Goal: Navigation & Orientation: Find specific page/section

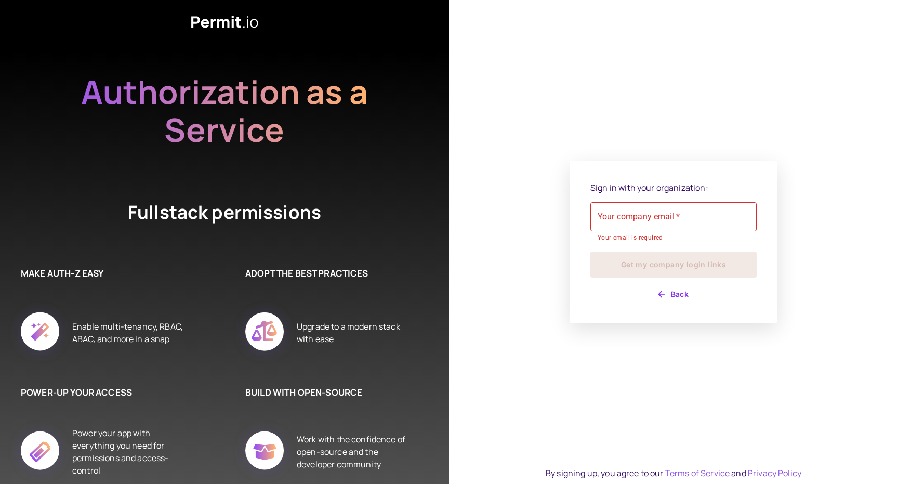
click at [486, 360] on div "Sign in with your organization: Your company email   * Your company email   * Y…" at bounding box center [673, 242] width 449 height 484
click at [445, 209] on div "Authorization as a Service Fullstack permissions MAKE AUTH-Z EASY Enable multi-…" at bounding box center [224, 242] width 449 height 484
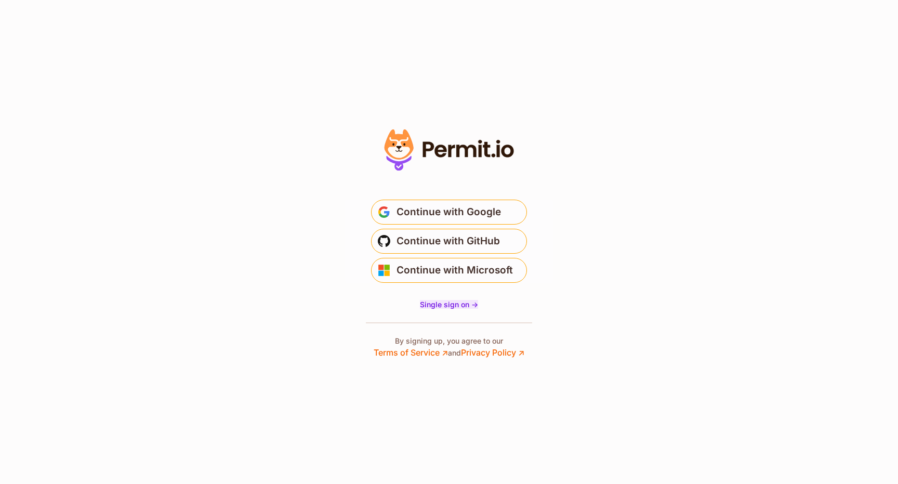
click at [445, 304] on span "Single sign on ->" at bounding box center [449, 304] width 58 height 9
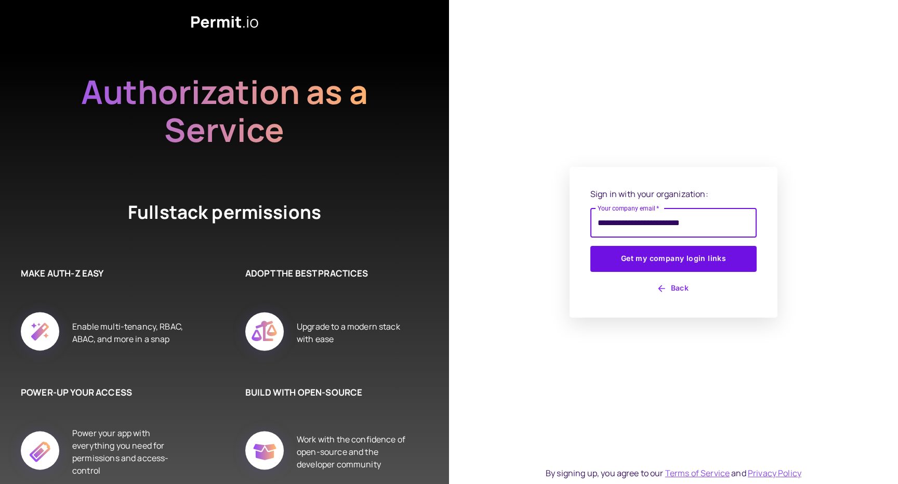
type input "**********"
click at [673, 258] on button "Get my company login links" at bounding box center [673, 259] width 166 height 26
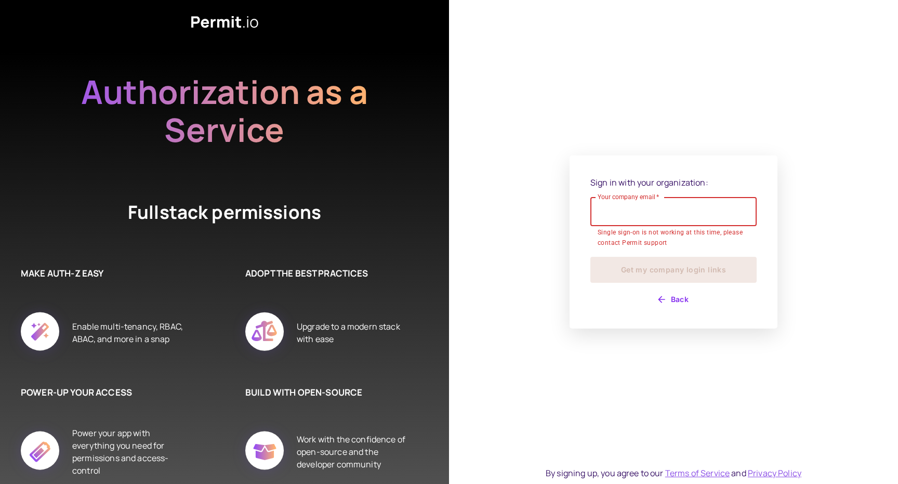
click at [634, 217] on input "Your company email   *" at bounding box center [673, 211] width 166 height 29
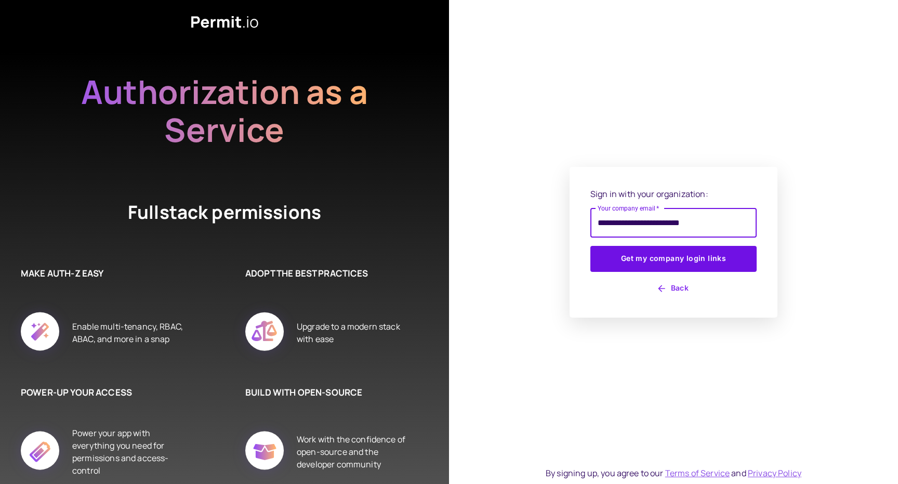
type input "**********"
click at [673, 258] on button "Get my company login links" at bounding box center [673, 259] width 166 height 26
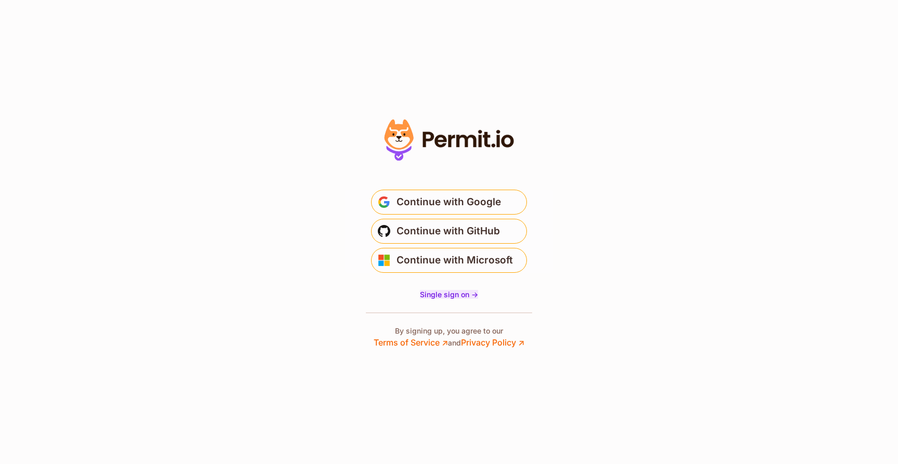
click at [449, 296] on span "Single sign on ->" at bounding box center [449, 294] width 58 height 9
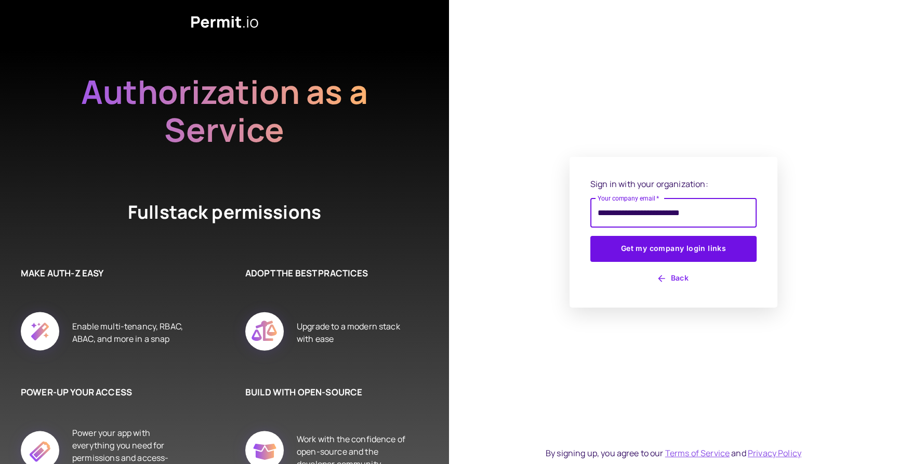
type input "**********"
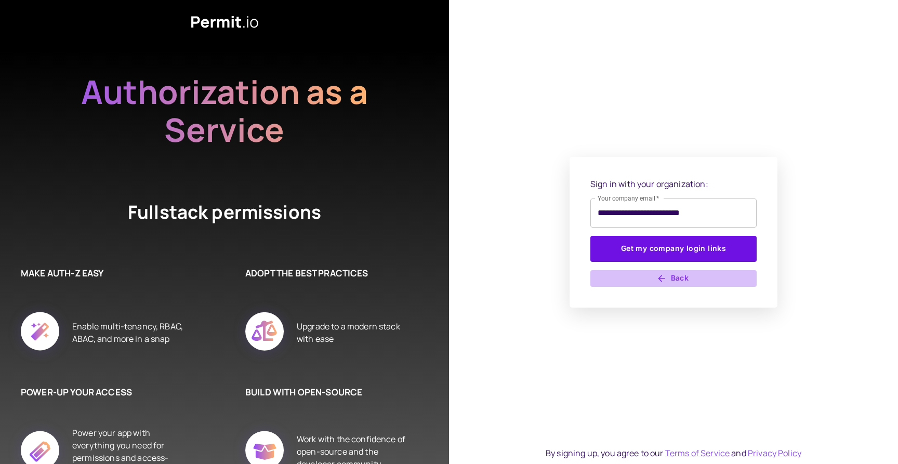
click at [678, 277] on button "Back" at bounding box center [673, 278] width 166 height 17
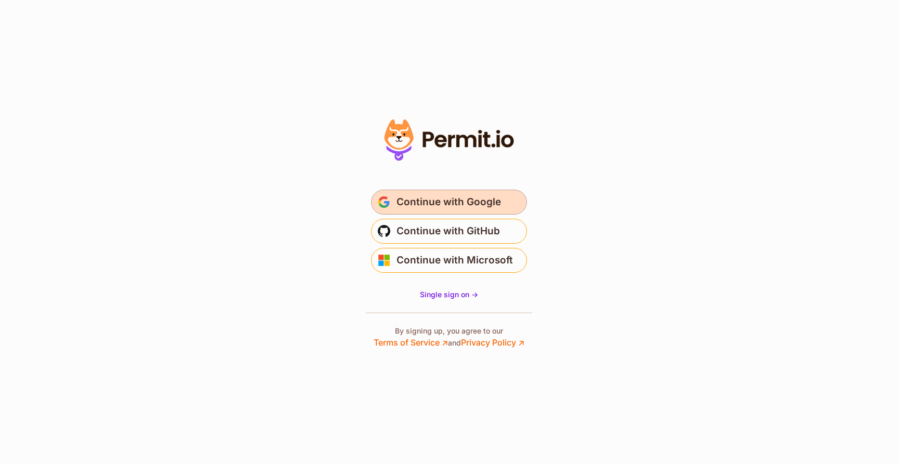
click at [471, 202] on span "Continue with Google" at bounding box center [448, 202] width 104 height 17
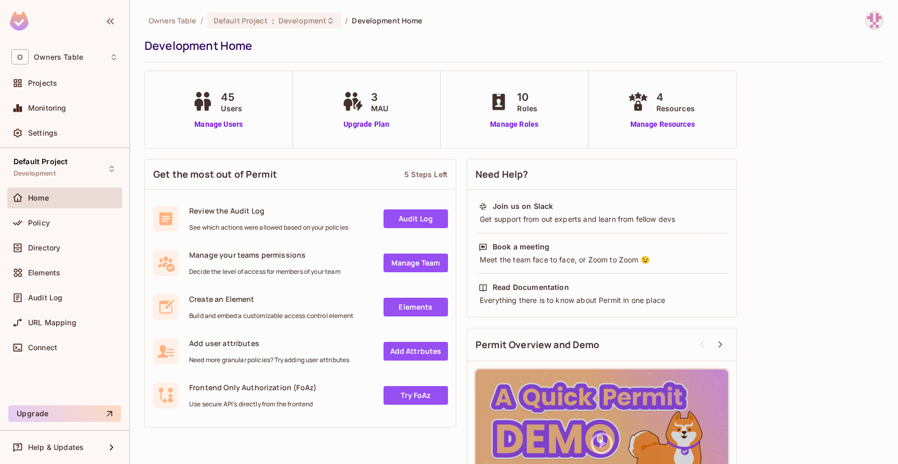
click at [874, 23] on img at bounding box center [873, 20] width 17 height 17
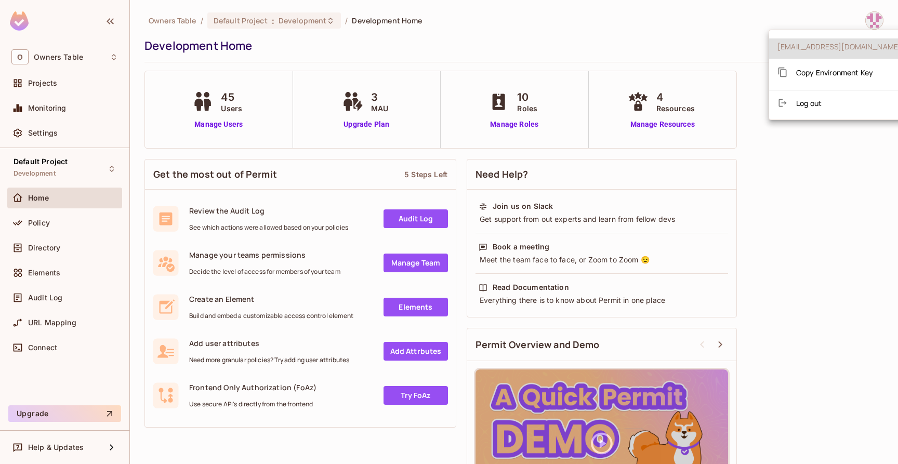
click at [874, 23] on div at bounding box center [449, 232] width 898 height 464
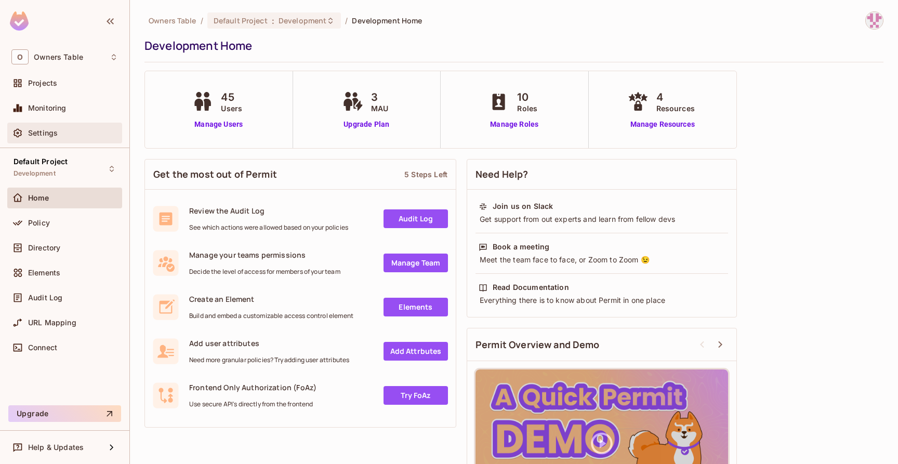
click at [46, 130] on span "Settings" at bounding box center [43, 133] width 30 height 8
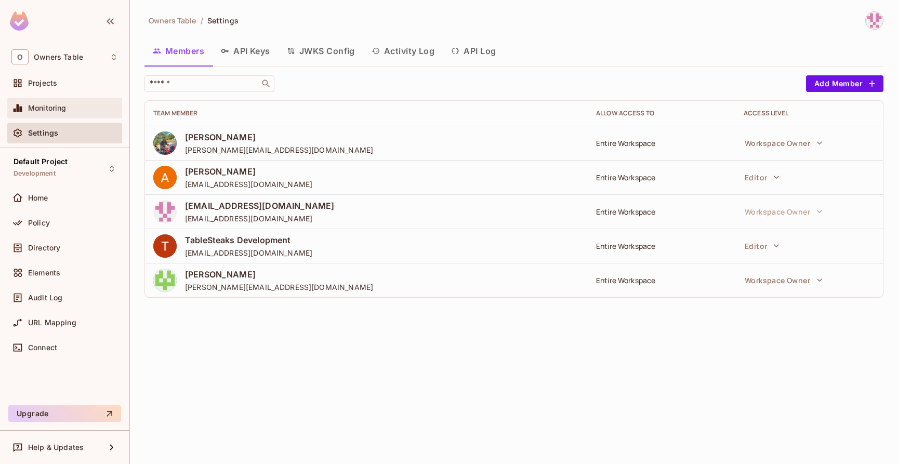
click at [48, 106] on span "Monitoring" at bounding box center [47, 108] width 38 height 8
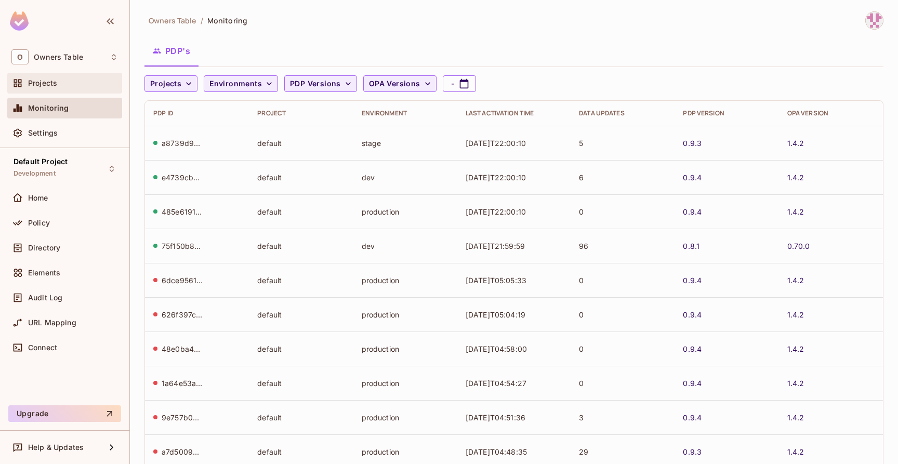
click at [54, 83] on span "Projects" at bounding box center [42, 83] width 29 height 8
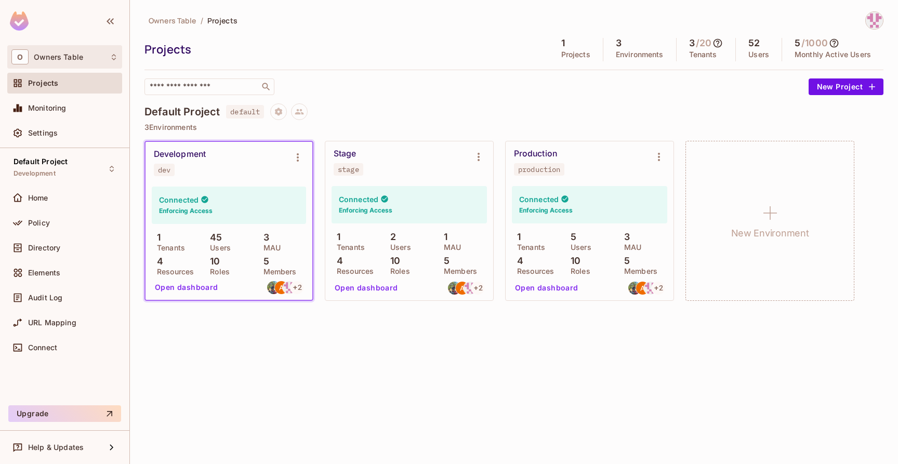
click at [86, 54] on div "O Owners Table" at bounding box center [64, 56] width 106 height 15
click at [86, 54] on div at bounding box center [449, 232] width 898 height 464
click at [50, 132] on span "Settings" at bounding box center [43, 133] width 30 height 8
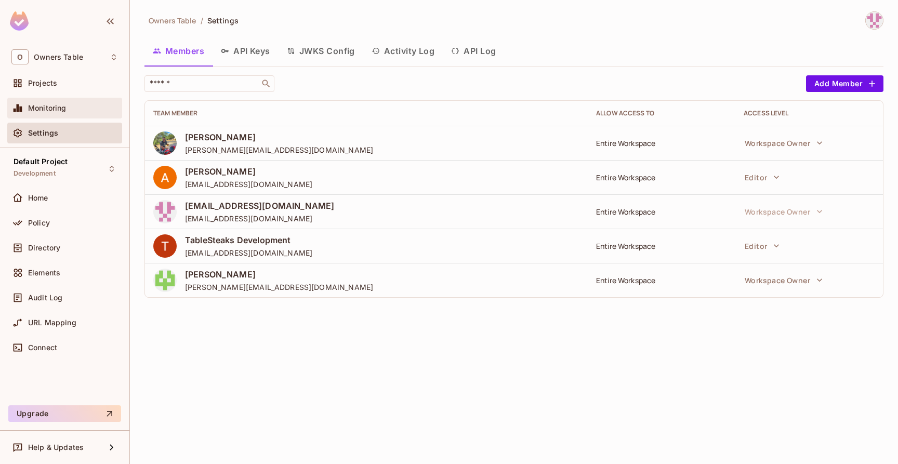
click at [53, 110] on span "Monitoring" at bounding box center [47, 108] width 38 height 8
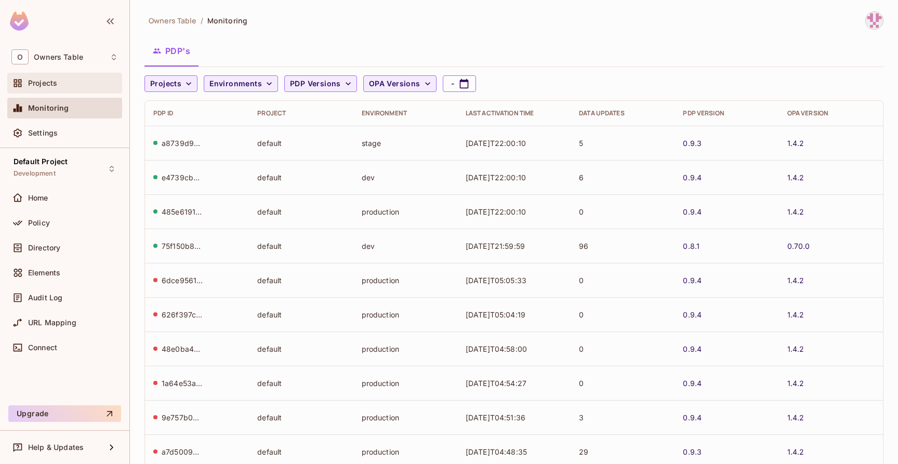
click at [48, 86] on span "Projects" at bounding box center [42, 83] width 29 height 8
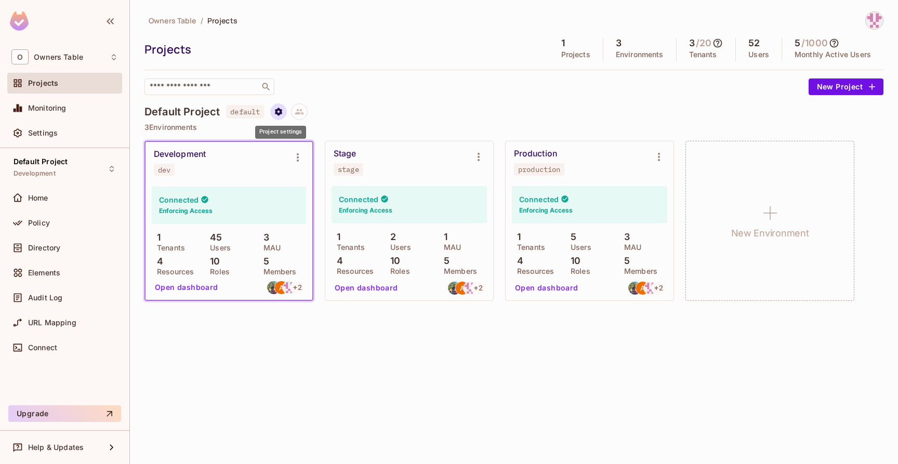
click at [279, 116] on icon "Project settings" at bounding box center [278, 111] width 9 height 9
click at [336, 157] on span "Edit Project" at bounding box center [329, 151] width 47 height 17
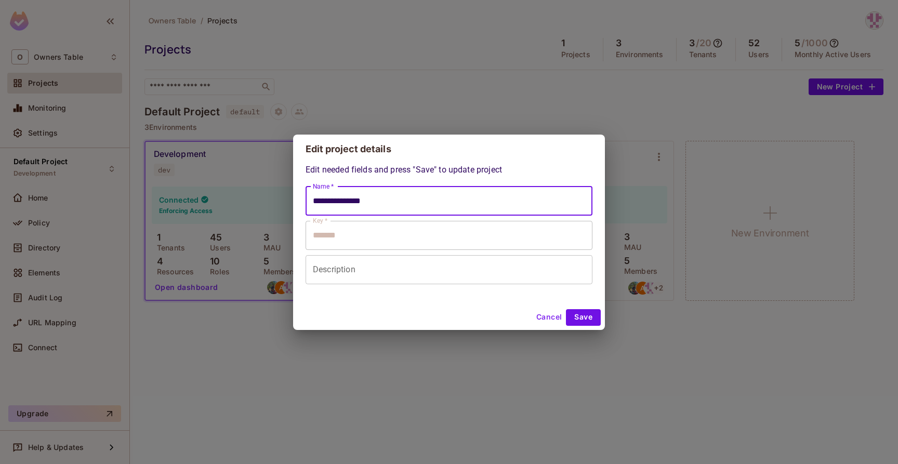
click at [423, 203] on input "**********" at bounding box center [448, 200] width 287 height 29
type input "**********"
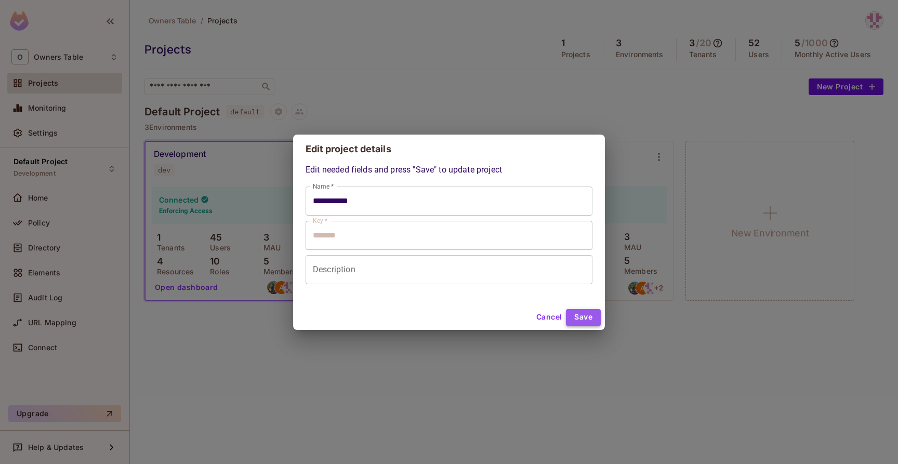
click at [593, 320] on button "Save" at bounding box center [583, 317] width 35 height 17
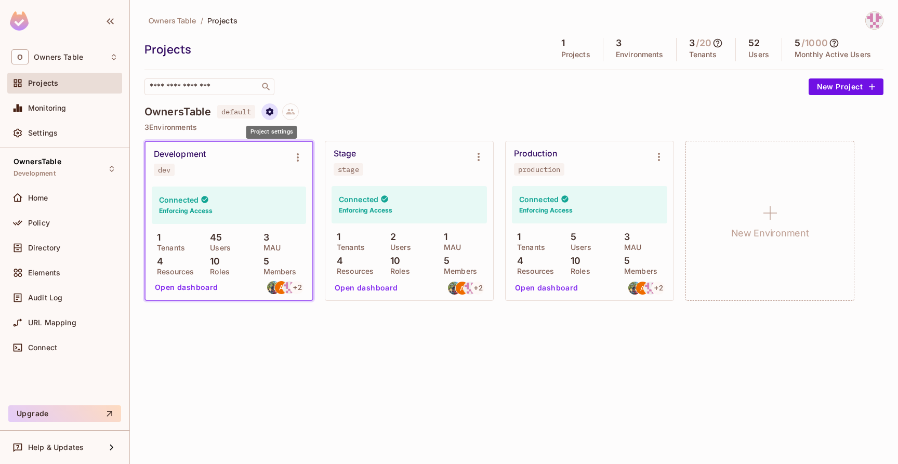
click at [267, 110] on icon "Project settings" at bounding box center [269, 111] width 9 height 9
click at [290, 153] on icon at bounding box center [285, 151] width 12 height 12
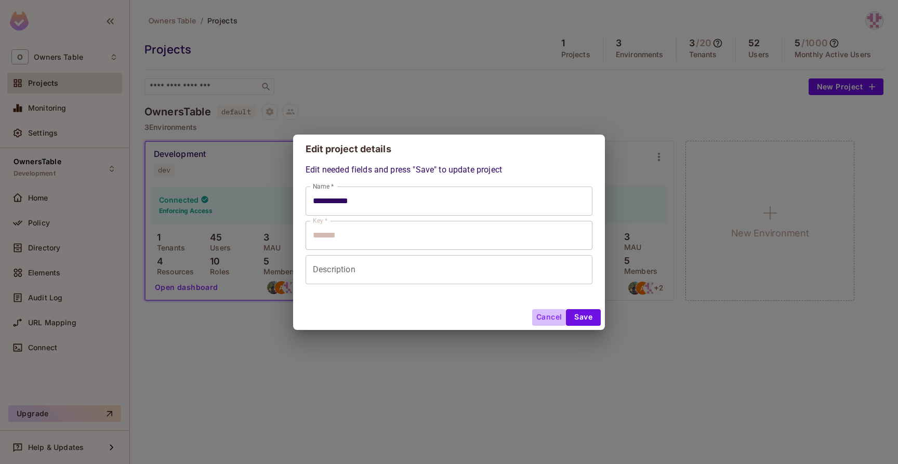
click at [537, 323] on button "Cancel" at bounding box center [549, 317] width 34 height 17
type input "**********"
type input "*******"
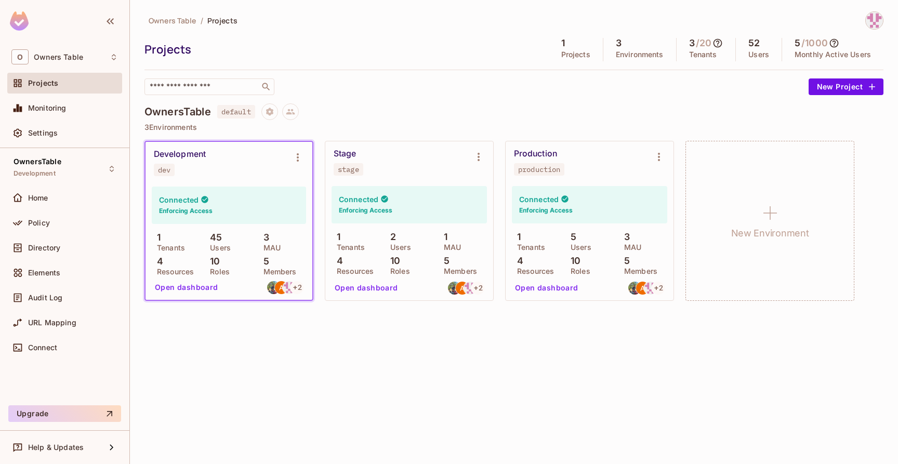
click at [180, 23] on span "Owners Table" at bounding box center [173, 21] width 48 height 10
click at [167, 22] on span "Owners Table" at bounding box center [173, 21] width 48 height 10
click at [221, 21] on span "Projects" at bounding box center [222, 21] width 30 height 10
click at [167, 21] on span "Owners Table" at bounding box center [173, 21] width 48 height 10
click at [40, 419] on button "Upgrade" at bounding box center [64, 413] width 113 height 17
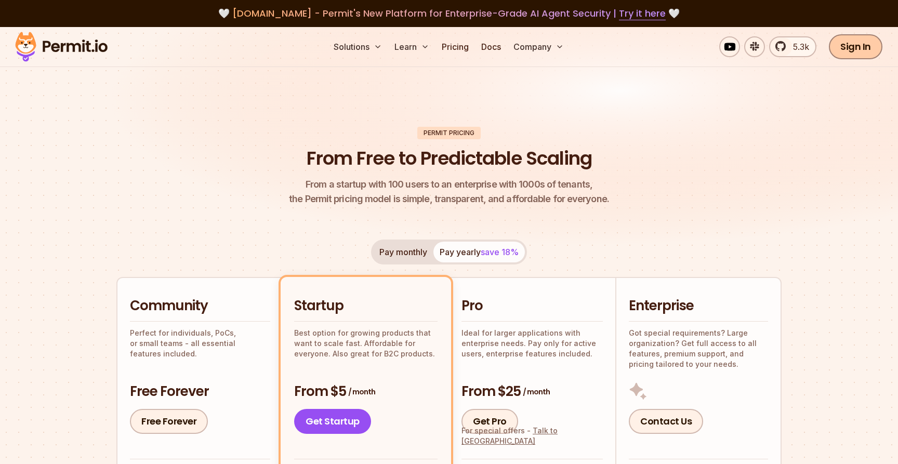
click at [856, 46] on link "Sign In" at bounding box center [856, 46] width 54 height 25
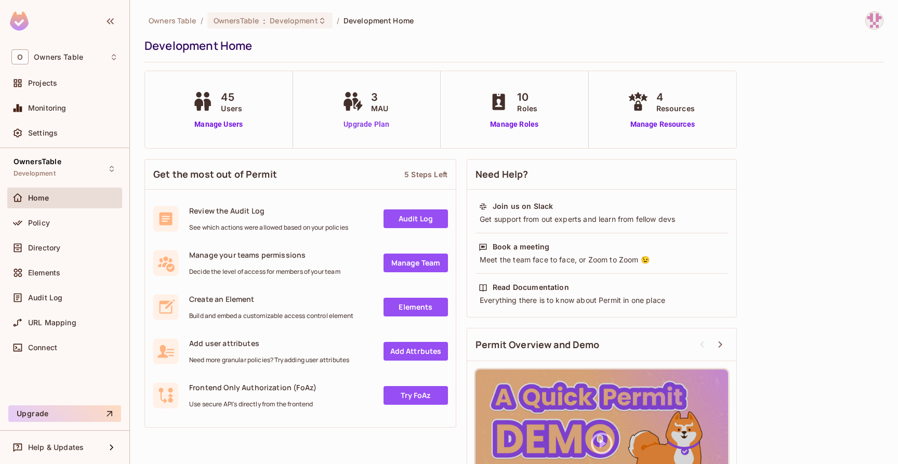
click at [378, 127] on link "Upgrade Plan" at bounding box center [367, 124] width 54 height 11
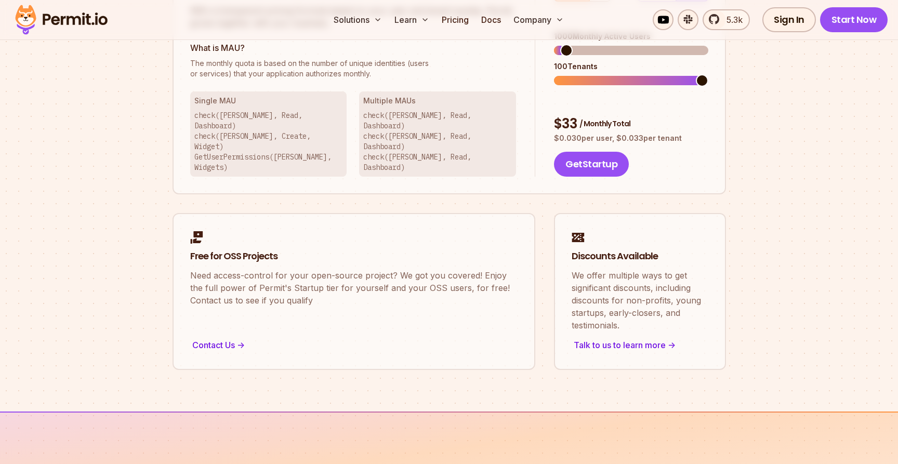
scroll to position [763, 0]
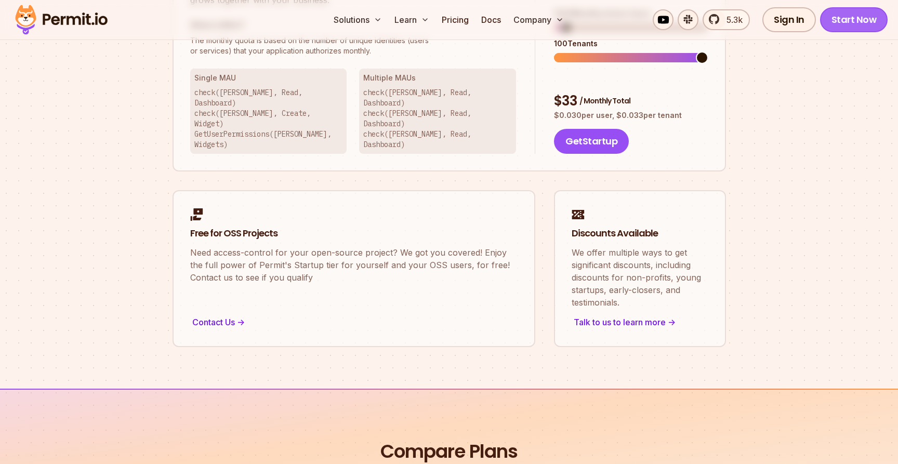
click at [849, 19] on link "Start Now" at bounding box center [854, 19] width 68 height 25
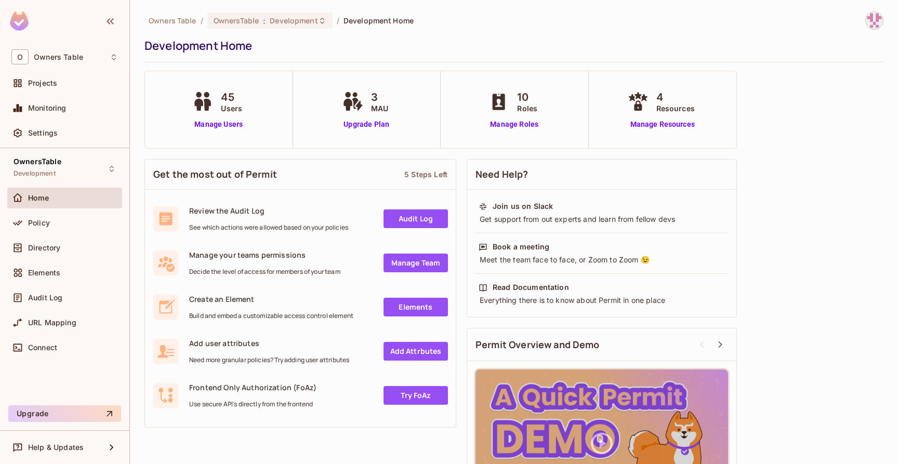
click at [59, 203] on div "Home" at bounding box center [64, 198] width 106 height 12
click at [47, 161] on span "OwnersTable" at bounding box center [38, 161] width 48 height 8
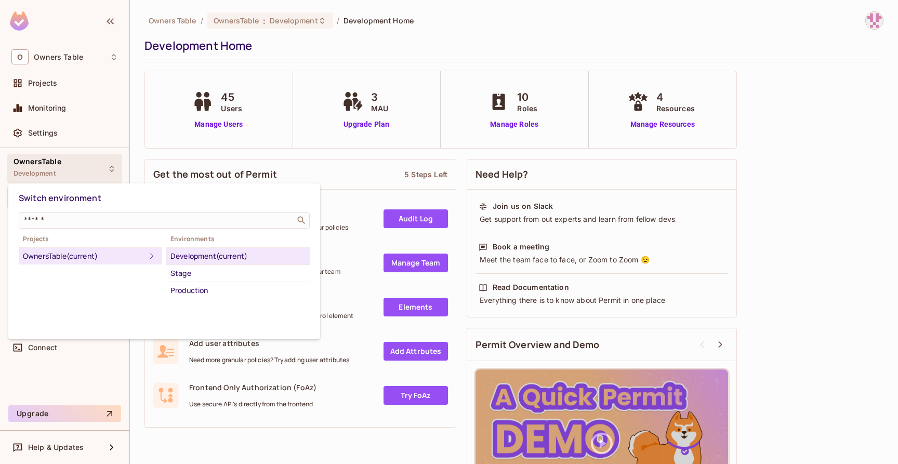
click at [47, 162] on div at bounding box center [449, 232] width 898 height 464
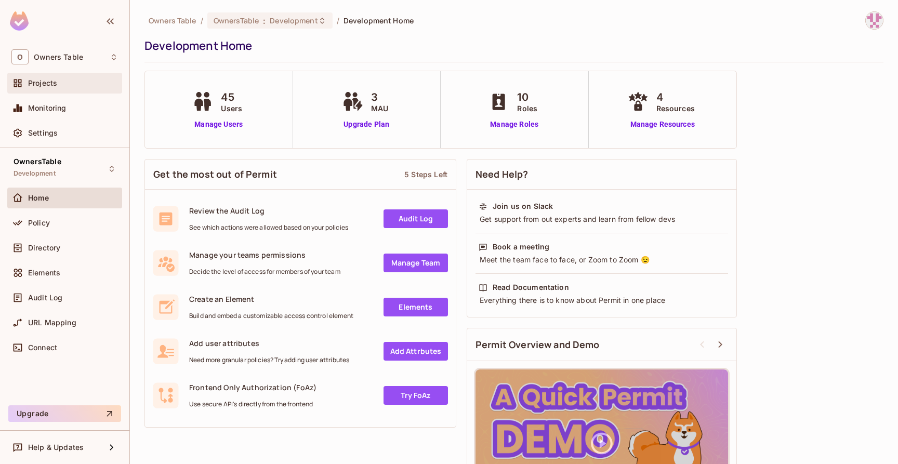
click at [43, 84] on span "Projects" at bounding box center [42, 83] width 29 height 8
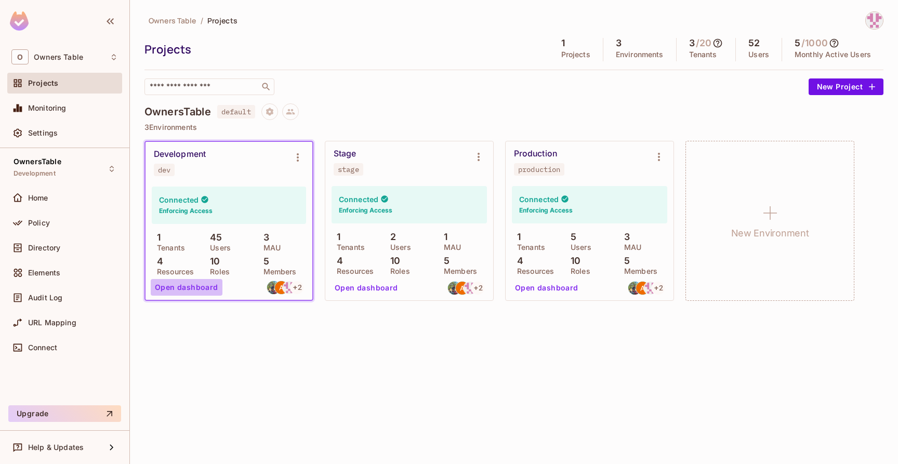
click at [212, 291] on button "Open dashboard" at bounding box center [187, 287] width 72 height 17
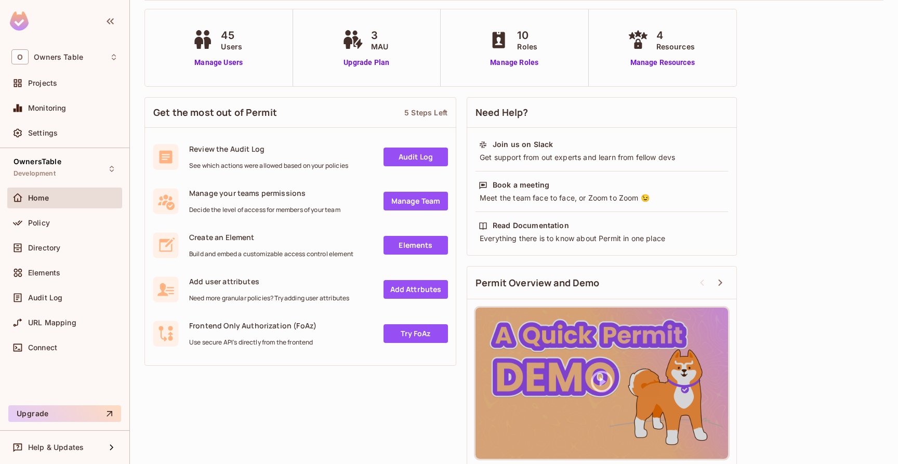
click at [19, 16] on img at bounding box center [19, 20] width 19 height 19
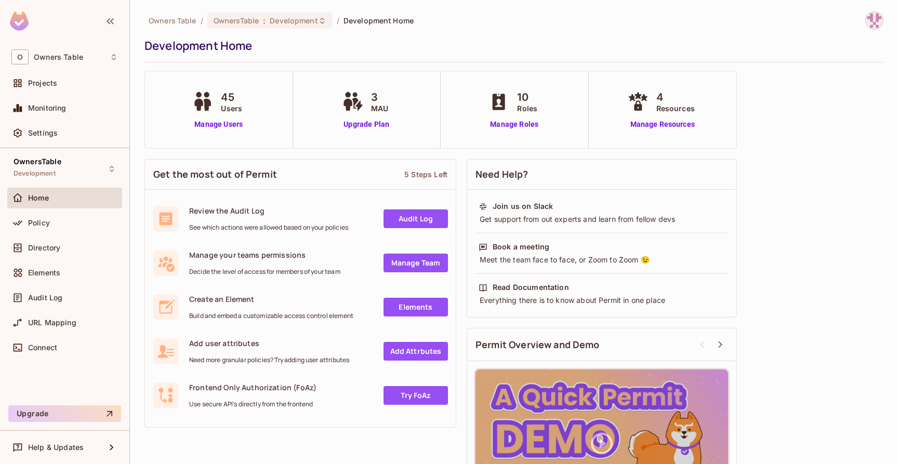
click at [876, 14] on img at bounding box center [873, 20] width 17 height 17
click at [876, 14] on div at bounding box center [449, 232] width 898 height 464
click at [666, 123] on link "Manage Resources" at bounding box center [662, 124] width 75 height 11
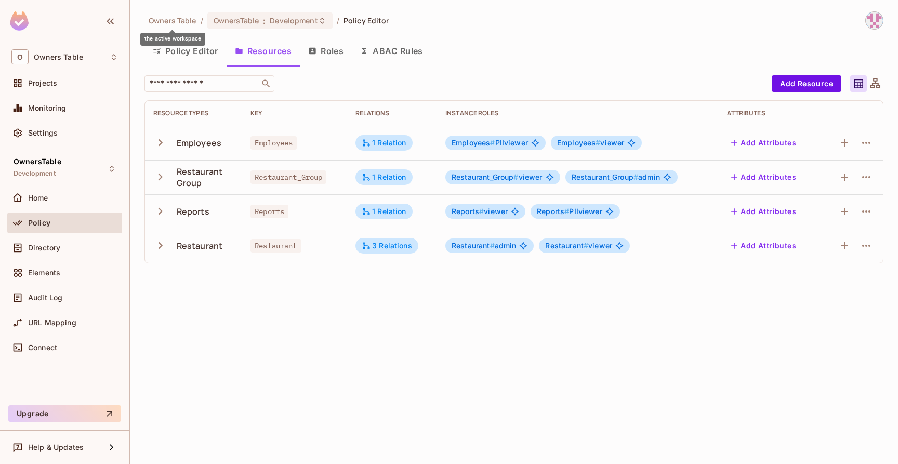
click at [175, 18] on span "Owners Table" at bounding box center [173, 21] width 48 height 10
click at [225, 20] on span "OwnersTable" at bounding box center [235, 21] width 45 height 10
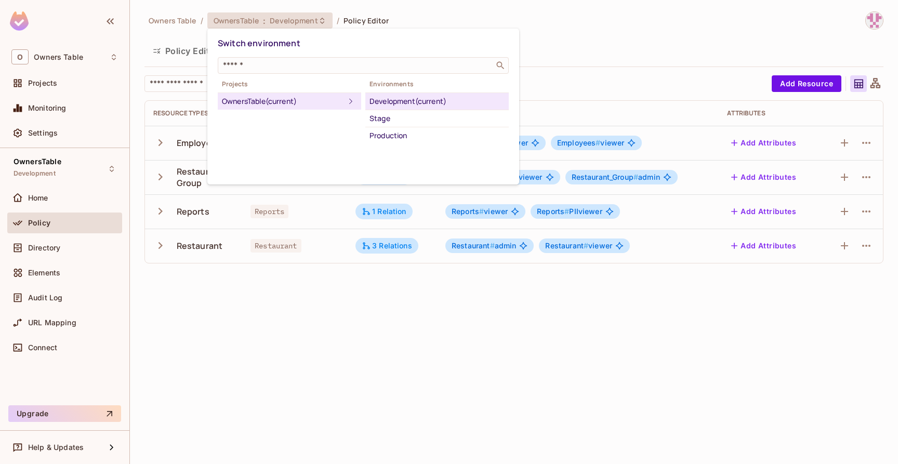
click at [55, 79] on div at bounding box center [449, 232] width 898 height 464
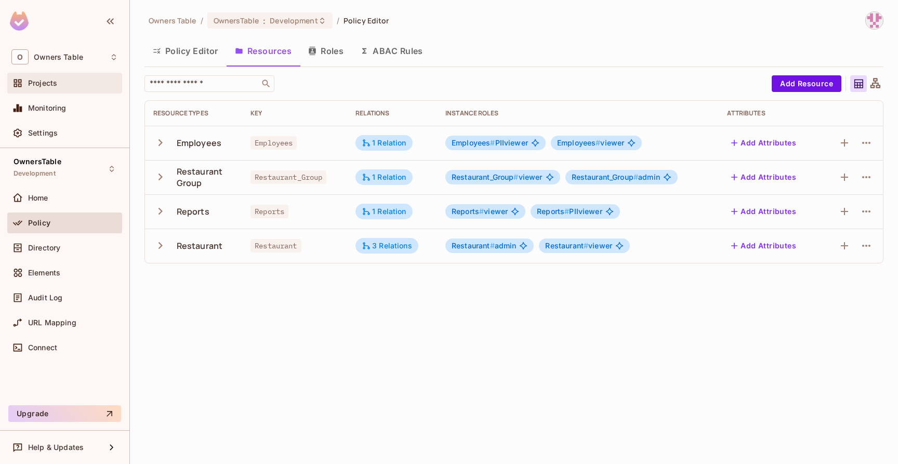
click at [52, 83] on span "Projects" at bounding box center [42, 83] width 29 height 8
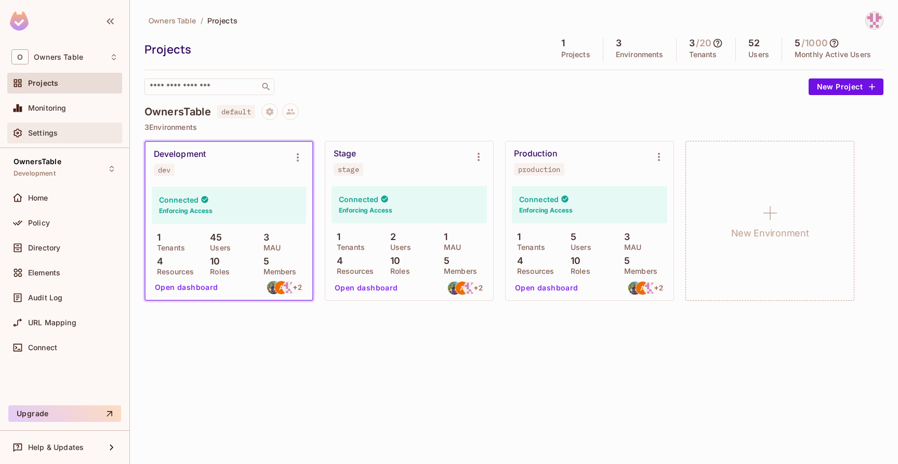
click at [45, 131] on span "Settings" at bounding box center [43, 133] width 30 height 8
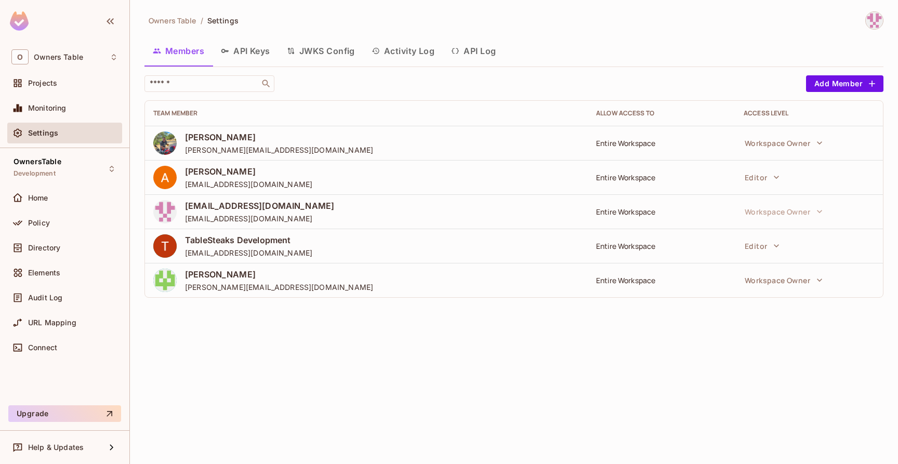
click at [254, 193] on td "[PERSON_NAME] [EMAIL_ADDRESS][DOMAIN_NAME]" at bounding box center [366, 177] width 443 height 34
click at [222, 211] on span "[EMAIL_ADDRESS][DOMAIN_NAME]" at bounding box center [259, 205] width 149 height 11
click at [48, 346] on span "Connect" at bounding box center [42, 347] width 29 height 8
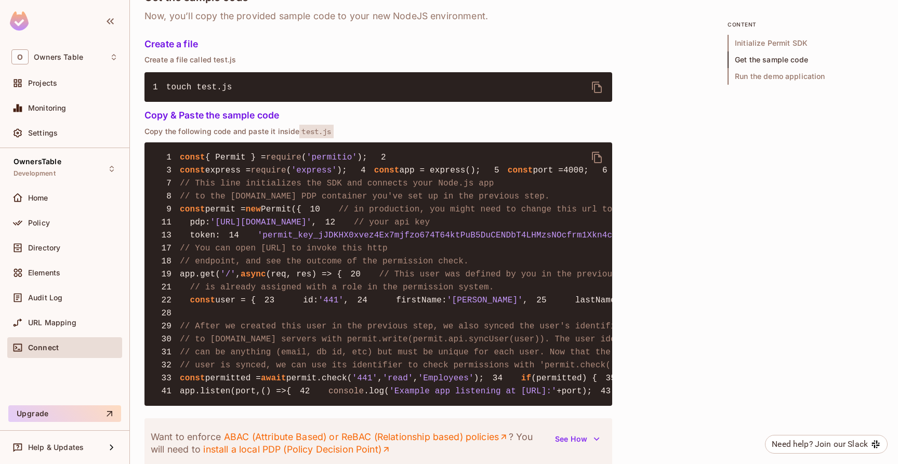
scroll to position [739, 0]
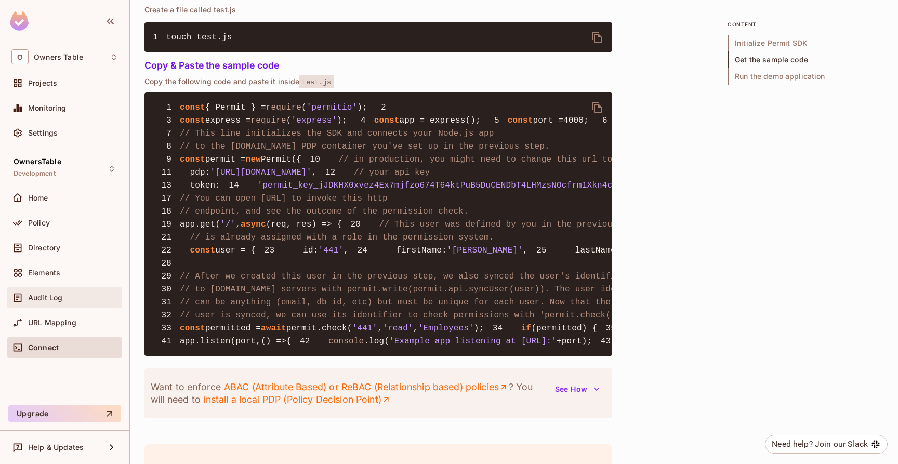
click at [55, 303] on div "Audit Log" at bounding box center [64, 297] width 106 height 12
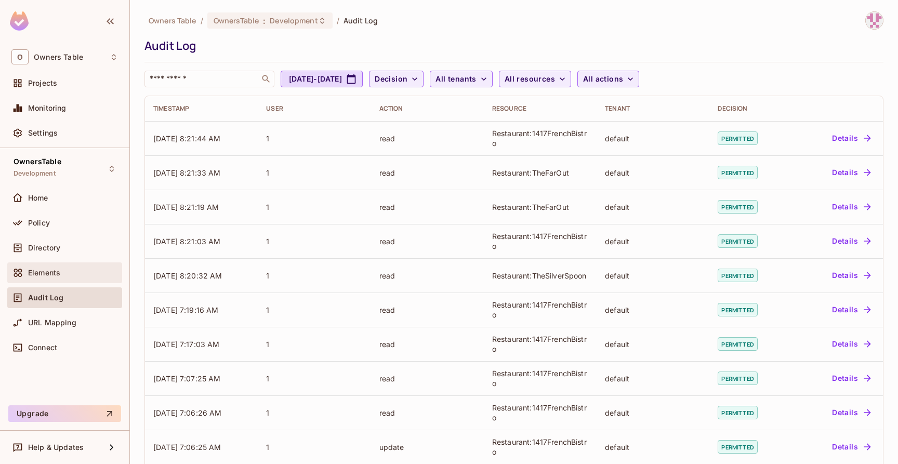
click at [47, 274] on span "Elements" at bounding box center [44, 273] width 32 height 8
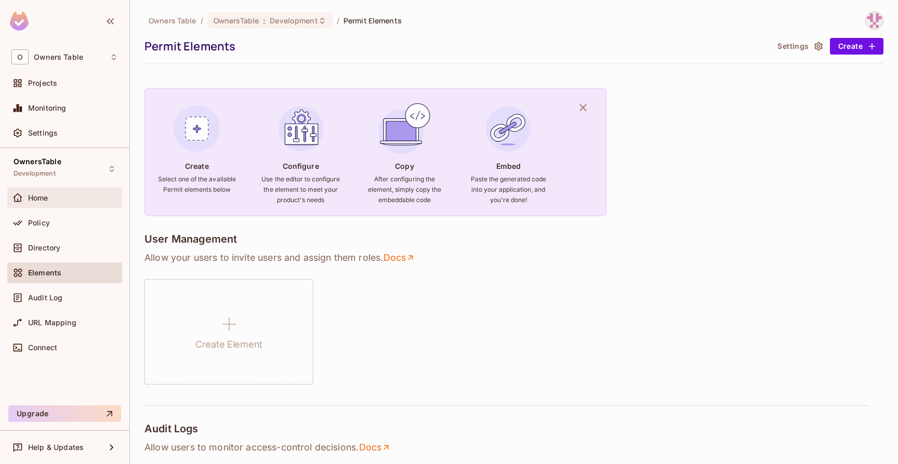
click at [42, 204] on div "Home" at bounding box center [64, 198] width 115 height 21
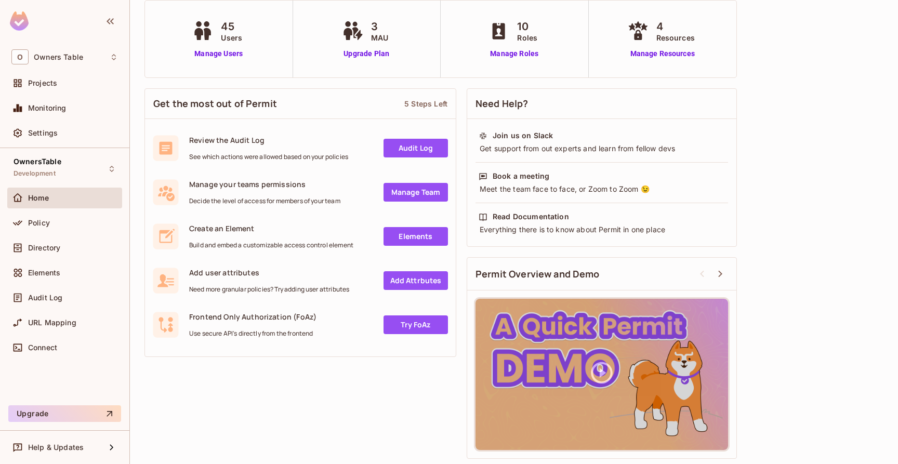
scroll to position [71, 0]
